Goal: Task Accomplishment & Management: Use online tool/utility

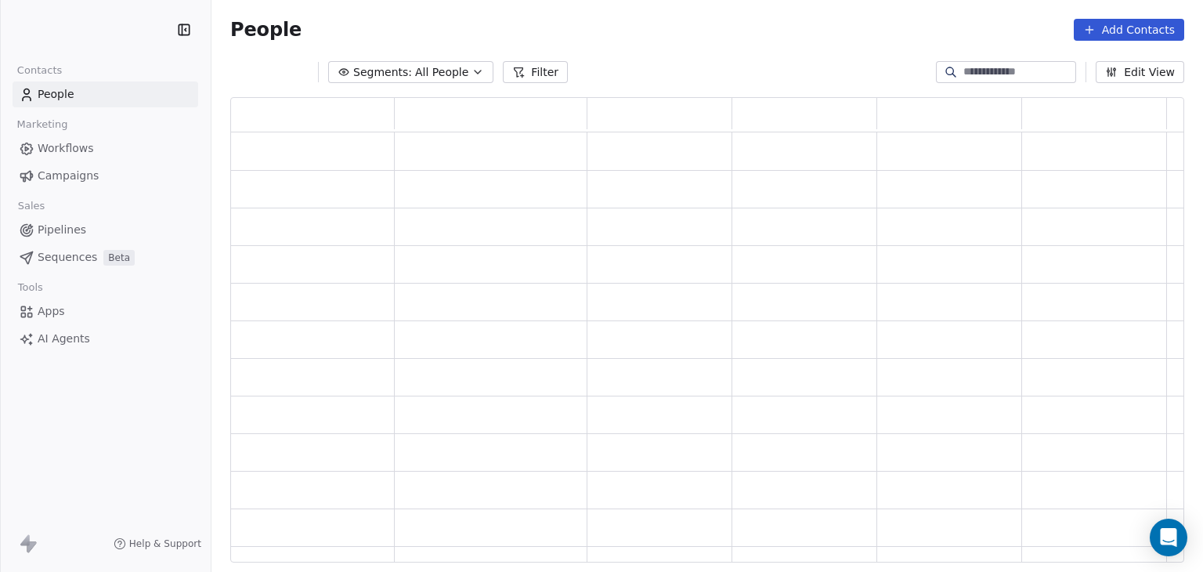
scroll to position [453, 941]
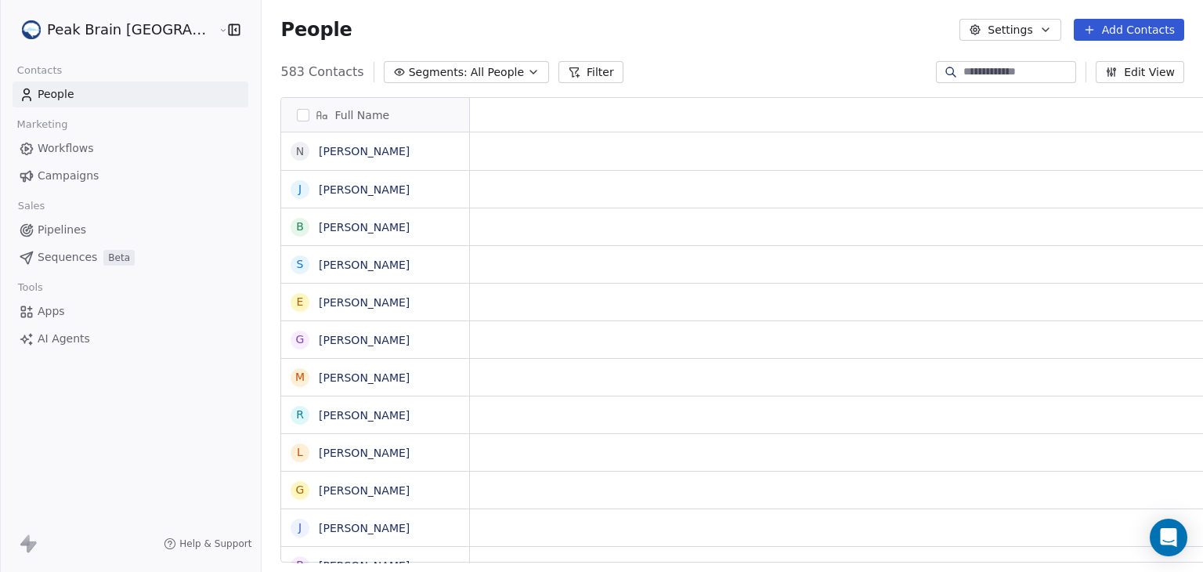
click at [67, 230] on span "Pipelines" at bounding box center [62, 230] width 49 height 16
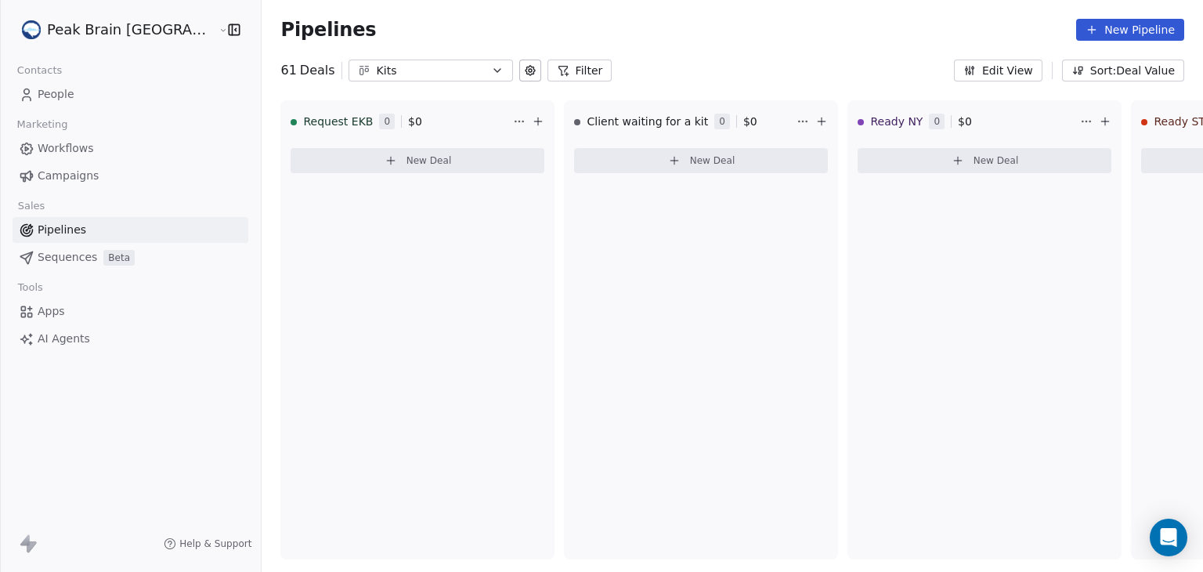
click at [547, 70] on button "Filter" at bounding box center [579, 71] width 65 height 22
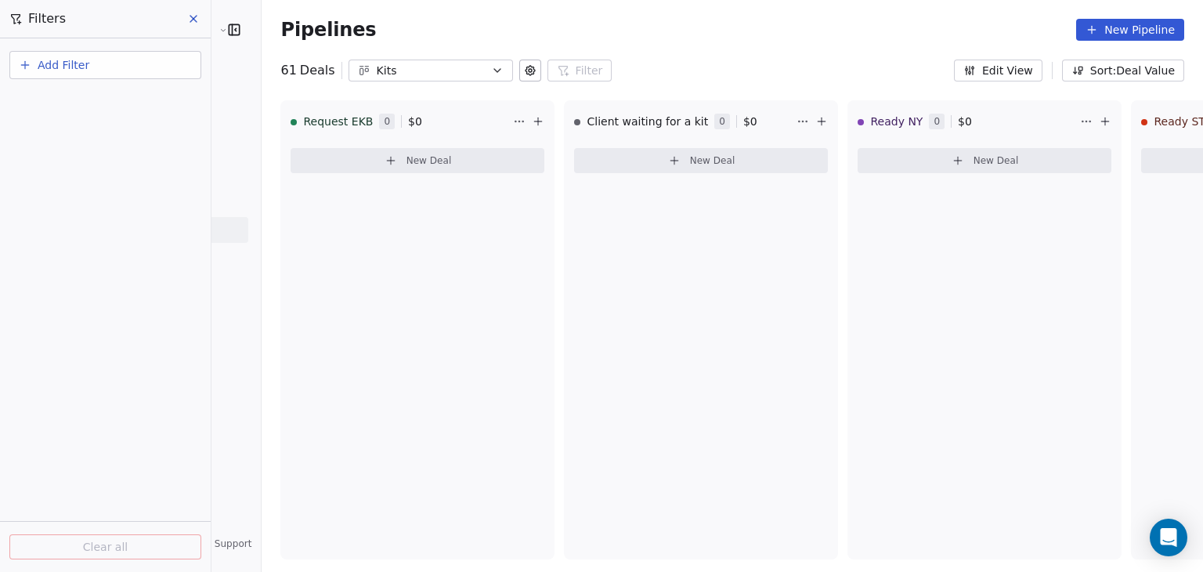
click at [156, 60] on button "Add Filter" at bounding box center [105, 65] width 192 height 28
click at [681, 54] on html "Peak Brain [GEOGRAPHIC_DATA] Contacts People Marketing Workflows Campaigns Sale…" at bounding box center [601, 286] width 1203 height 572
click at [192, 20] on icon at bounding box center [193, 19] width 6 height 6
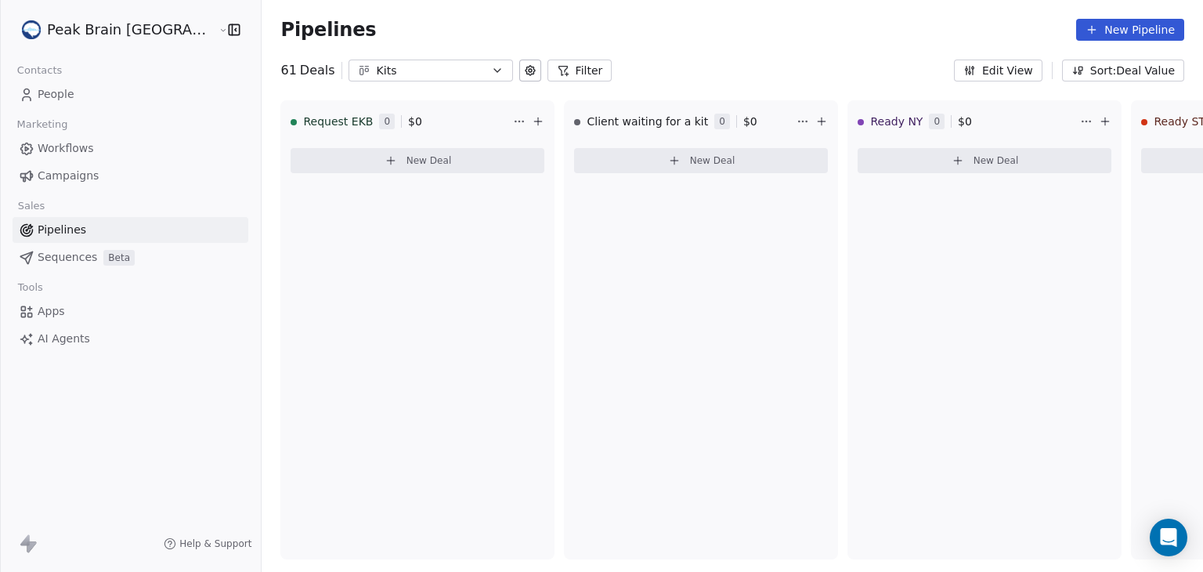
click at [66, 230] on span "Pipelines" at bounding box center [62, 230] width 49 height 16
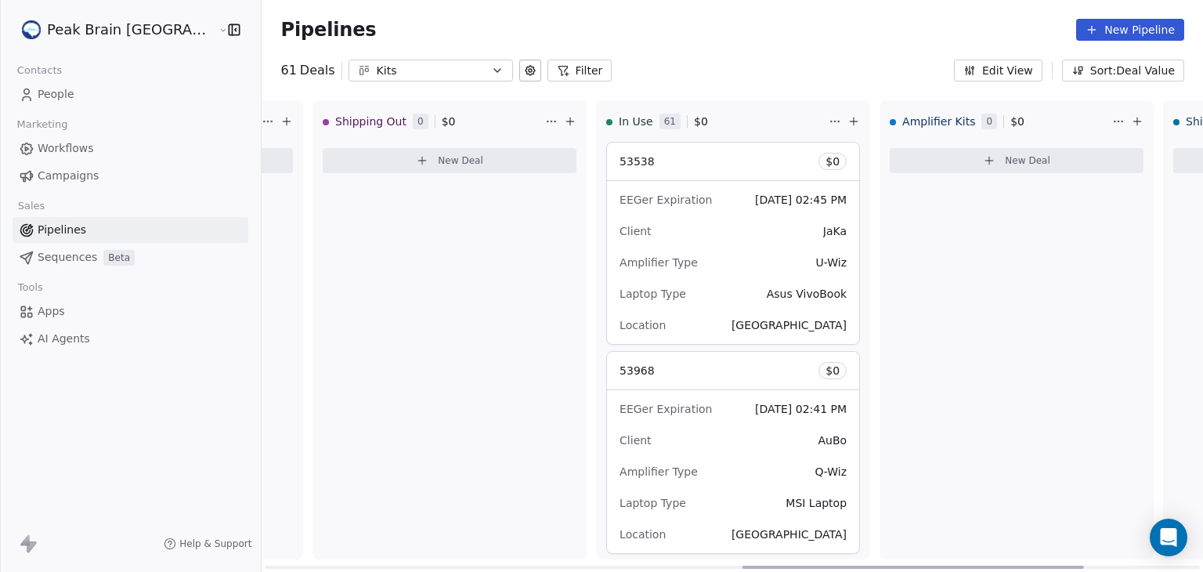
scroll to position [0, 1388]
click at [880, 233] on div "Amplifier Kits 0 $ 0 New Deal" at bounding box center [1016, 329] width 274 height 459
click at [547, 71] on button "Filter" at bounding box center [579, 71] width 65 height 22
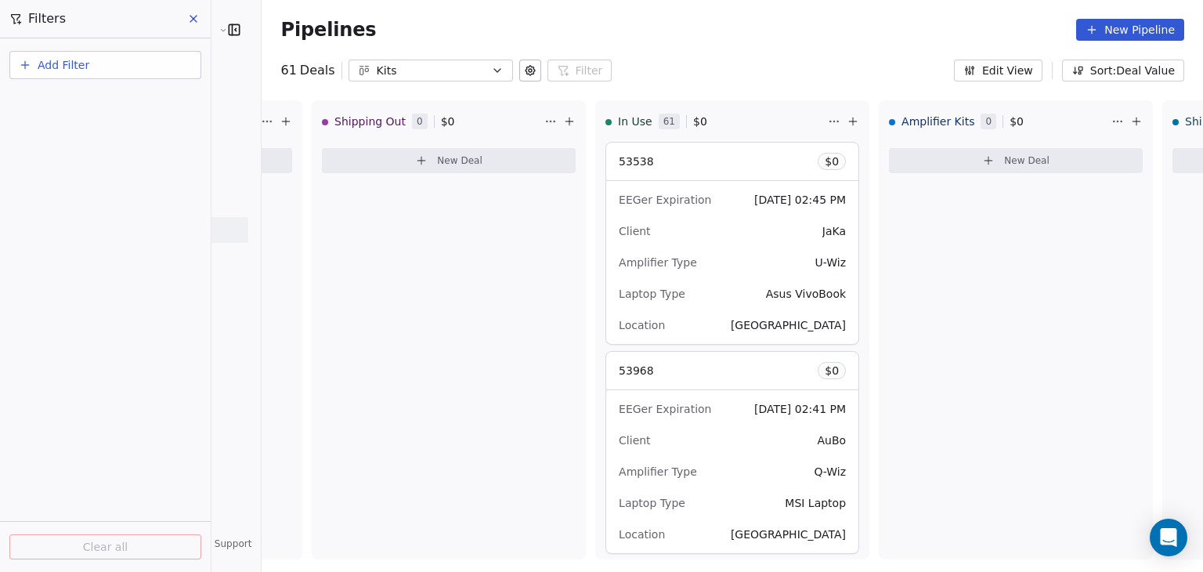
click at [44, 67] on span "Add Filter" at bounding box center [64, 65] width 52 height 16
click at [31, 101] on span "Deal properties" at bounding box center [68, 101] width 85 height 16
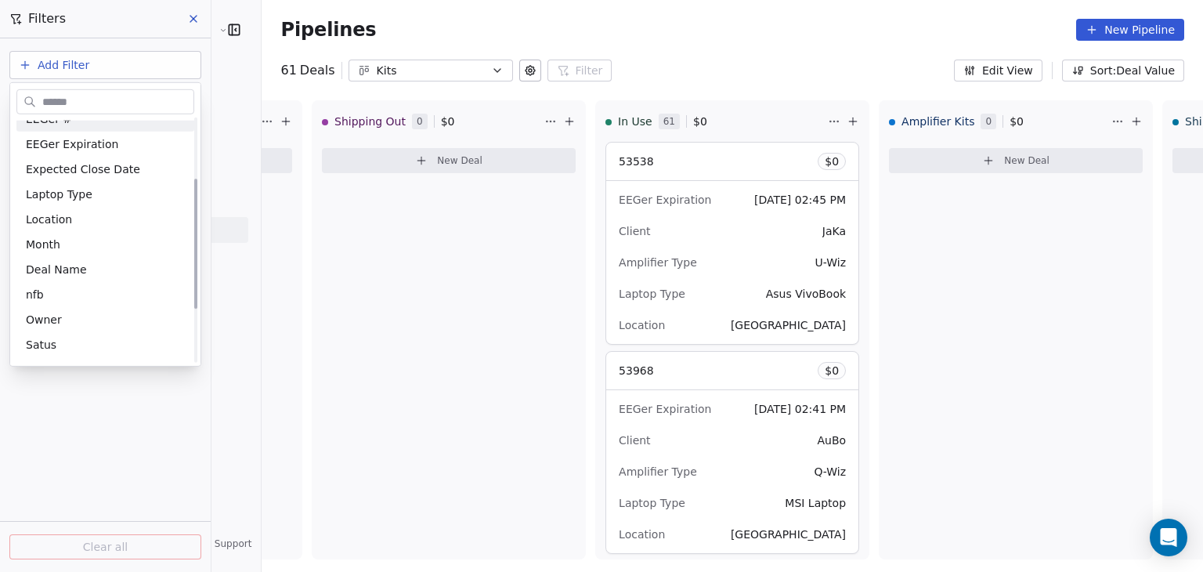
scroll to position [113, 0]
click at [57, 270] on span "Deal Name" at bounding box center [56, 271] width 61 height 16
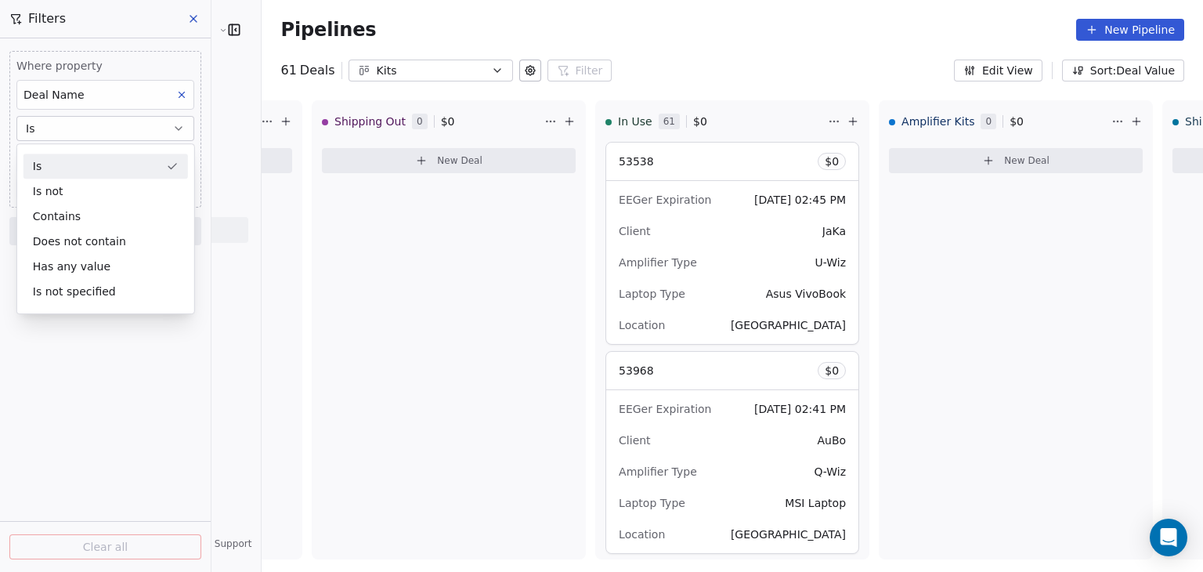
click at [107, 162] on div "Is" at bounding box center [105, 165] width 164 height 25
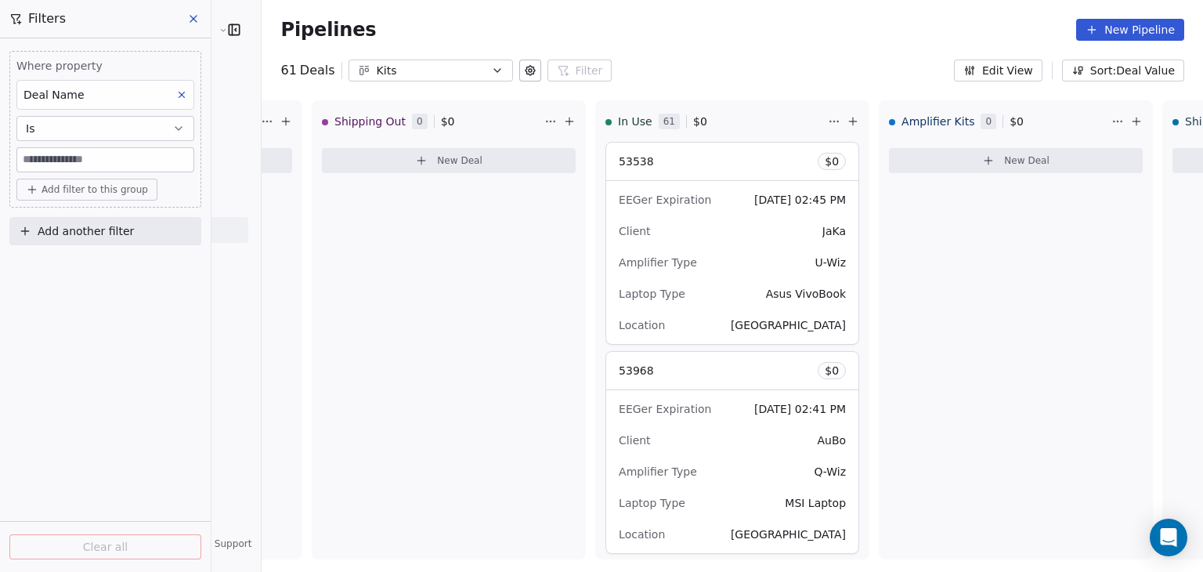
click at [107, 162] on input at bounding box center [105, 159] width 176 height 23
type input "*****"
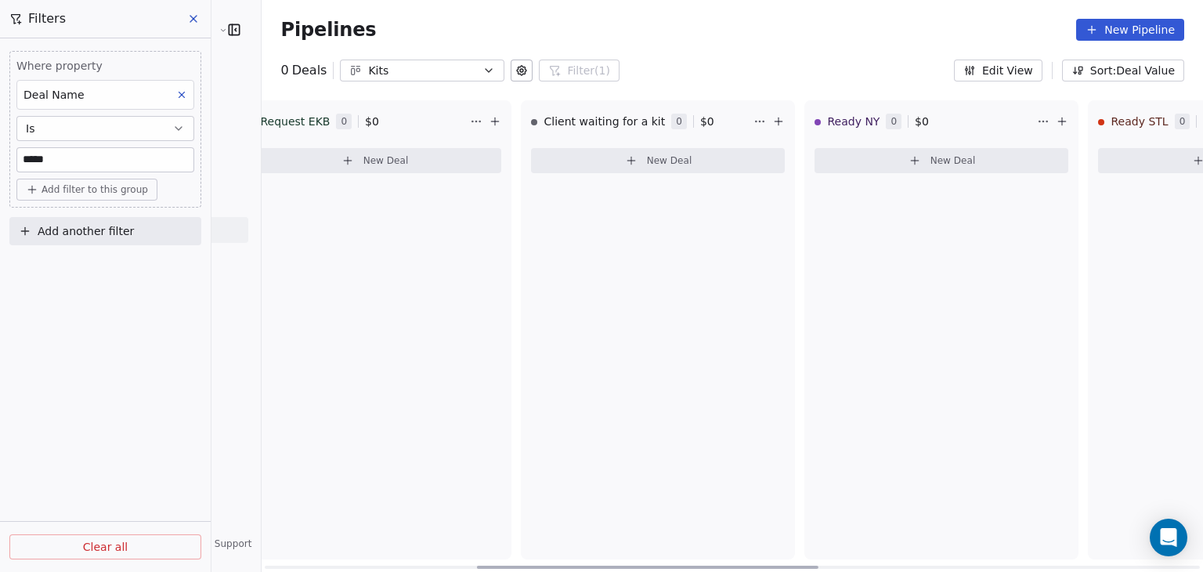
scroll to position [0, 0]
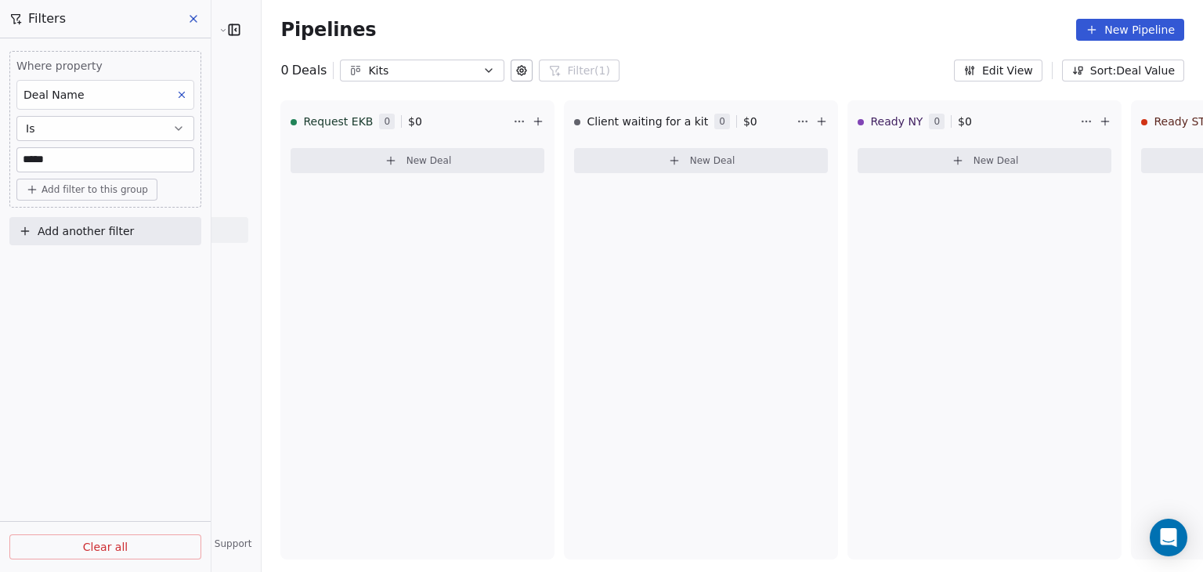
click at [192, 20] on icon at bounding box center [193, 19] width 6 height 6
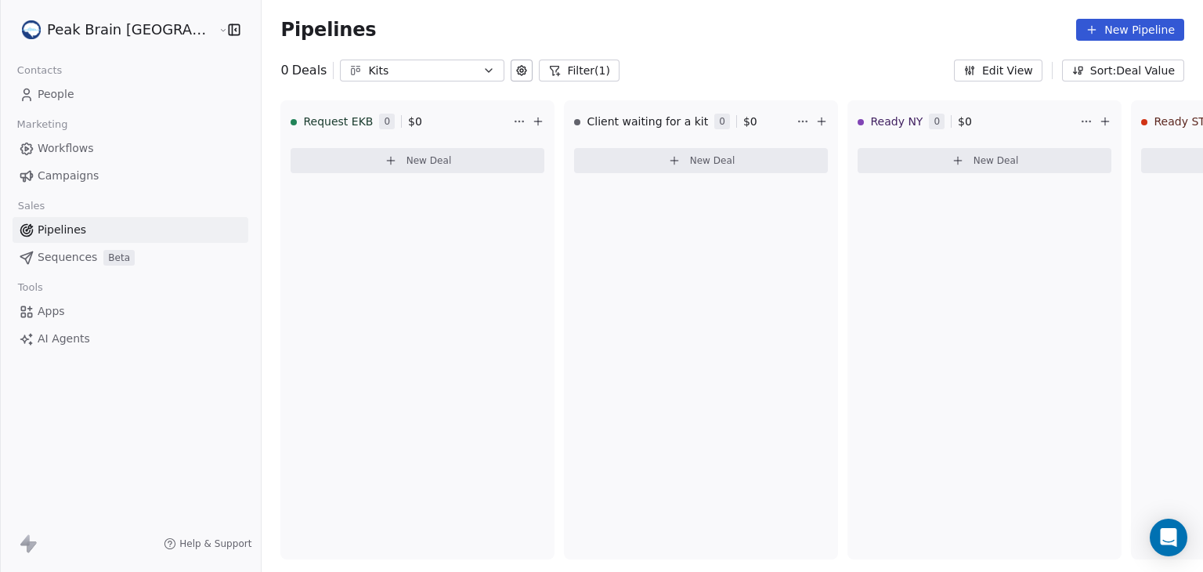
click at [539, 70] on button "Filter (1)" at bounding box center [579, 71] width 81 height 22
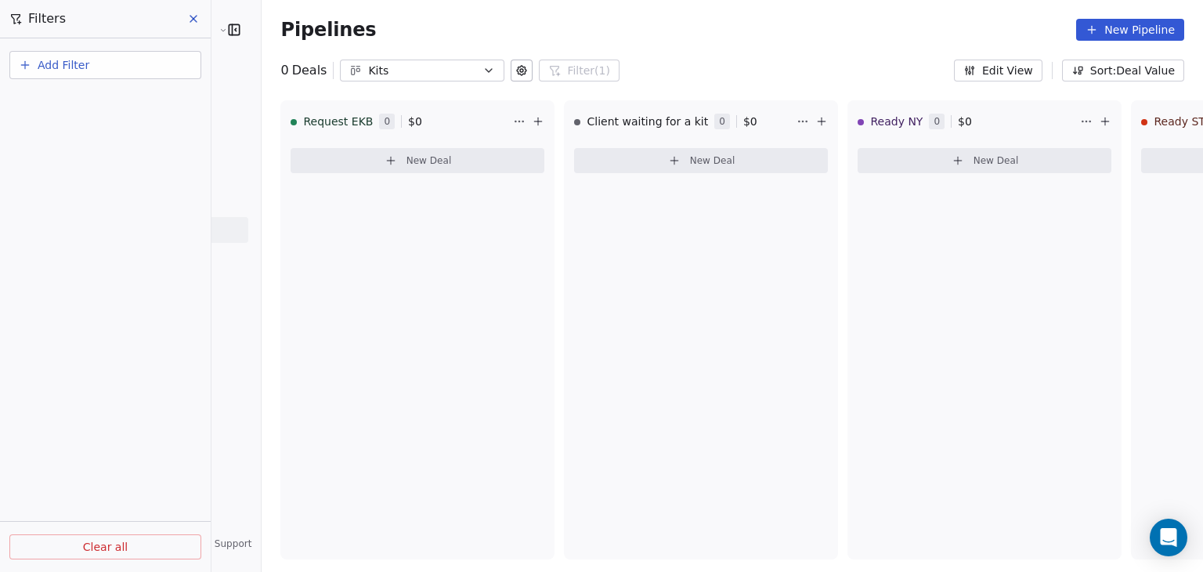
click at [193, 13] on icon at bounding box center [193, 19] width 13 height 13
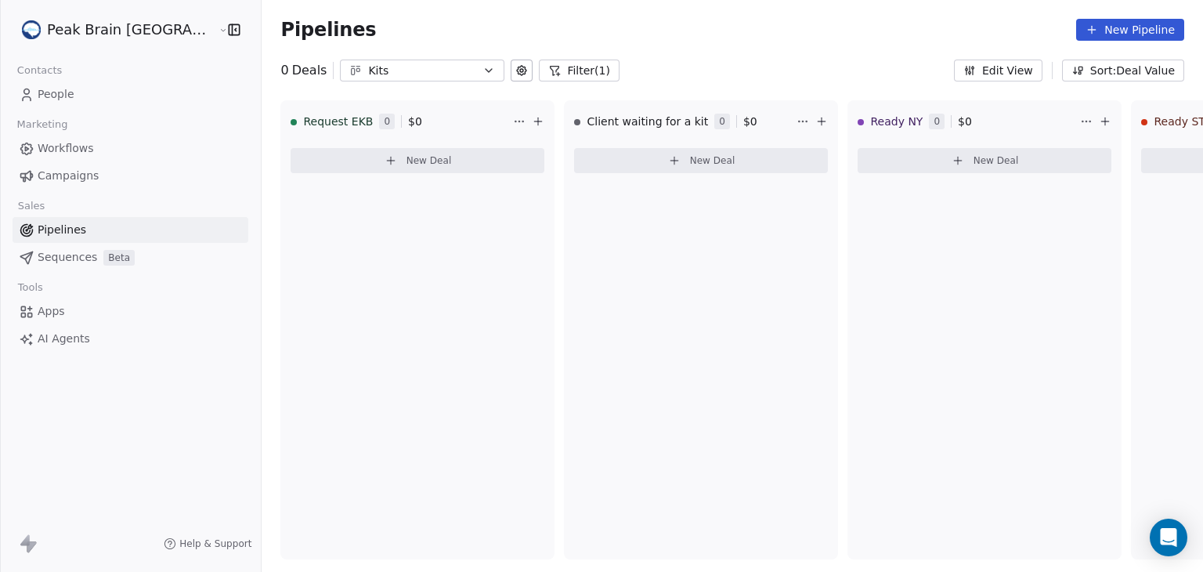
click at [109, 226] on link "Pipelines" at bounding box center [131, 230] width 236 height 26
click at [539, 77] on button "Filter (1)" at bounding box center [579, 71] width 81 height 22
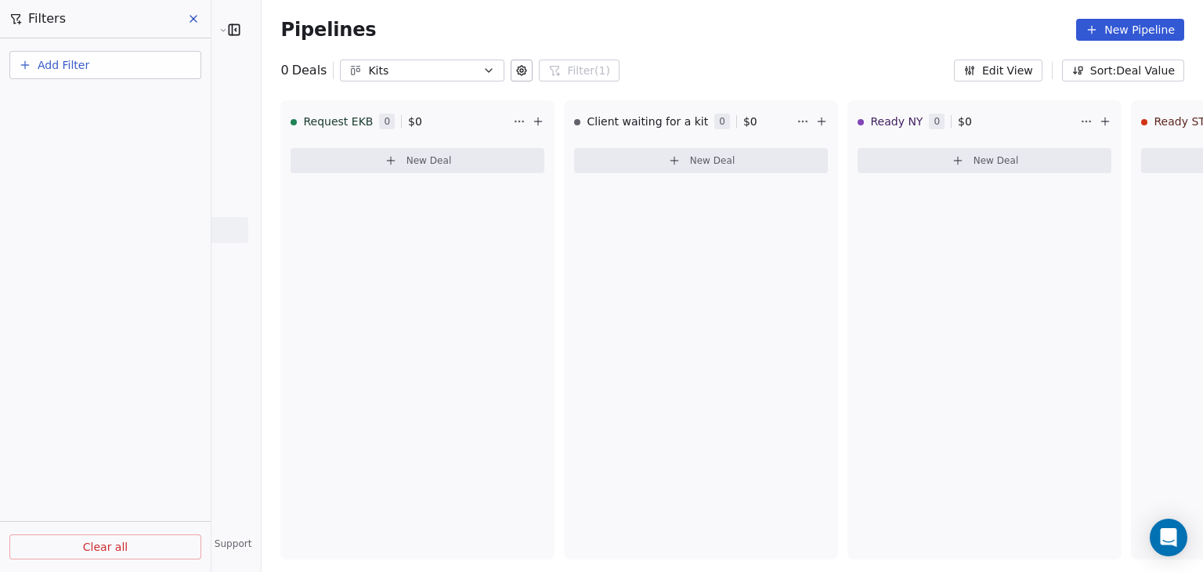
click at [102, 553] on span "Clear all" at bounding box center [105, 547] width 45 height 16
click at [153, 62] on button "Add Filter" at bounding box center [105, 65] width 192 height 28
click at [107, 96] on div "Deal properties" at bounding box center [105, 101] width 159 height 16
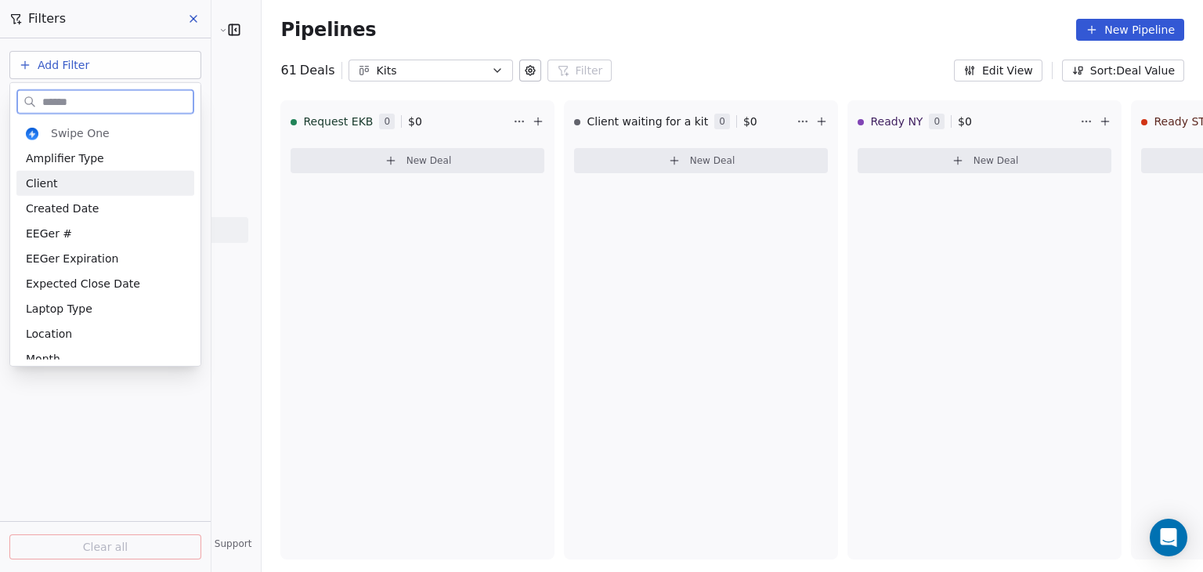
click at [65, 184] on div "Client" at bounding box center [105, 183] width 159 height 16
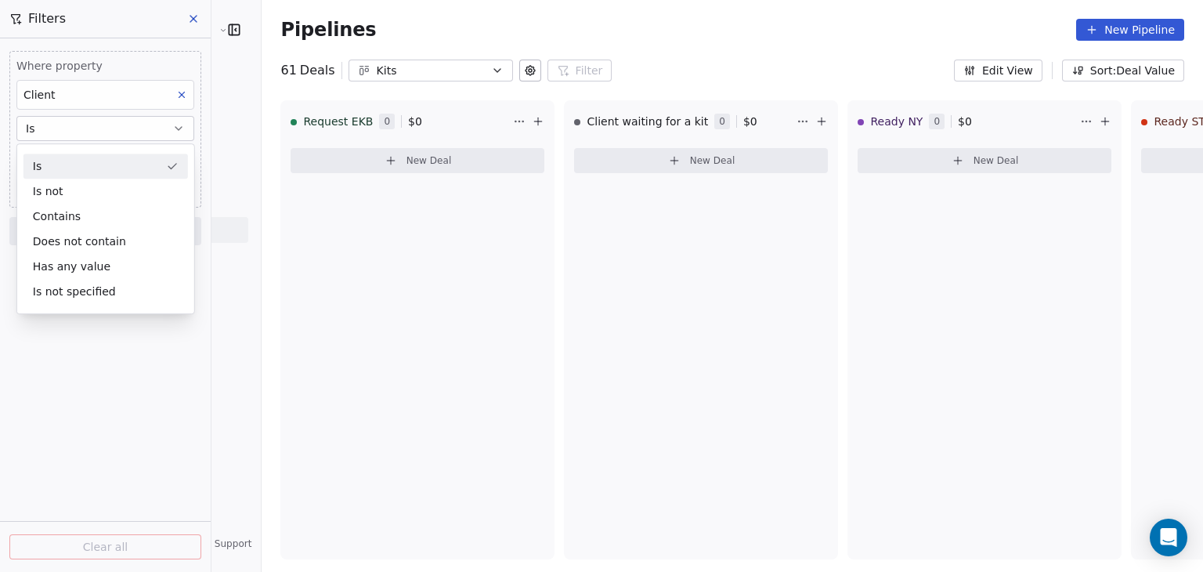
click at [65, 168] on div "Is" at bounding box center [105, 165] width 164 height 25
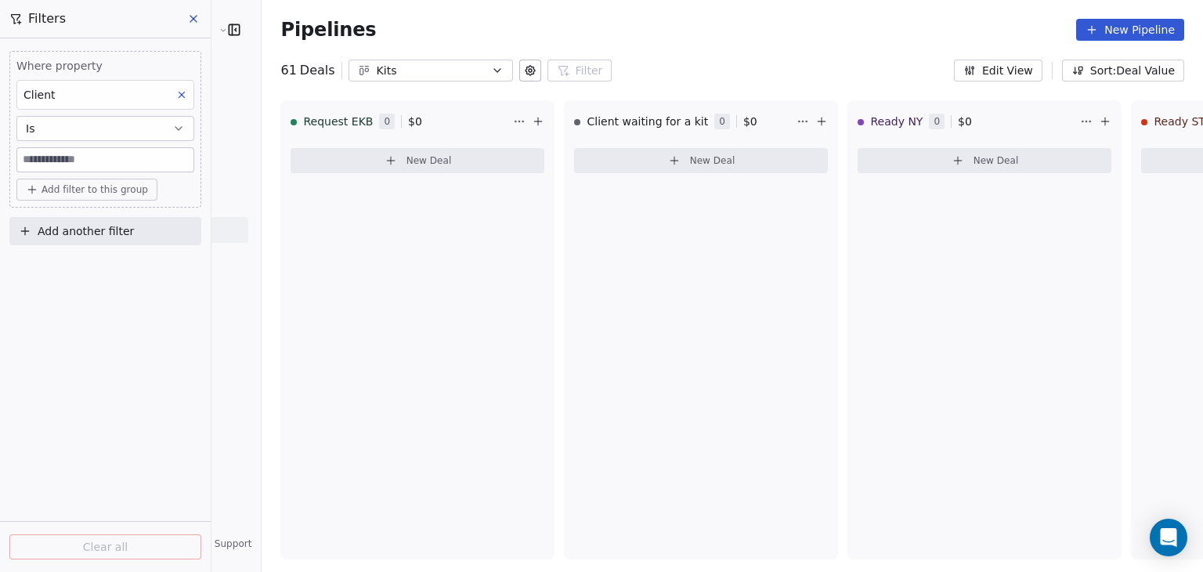
click at [65, 168] on input at bounding box center [105, 159] width 176 height 23
type input "****"
click at [75, 543] on button "Clear all" at bounding box center [105, 546] width 192 height 25
click at [193, 15] on icon at bounding box center [193, 19] width 13 height 13
